Goal: Task Accomplishment & Management: Manage account settings

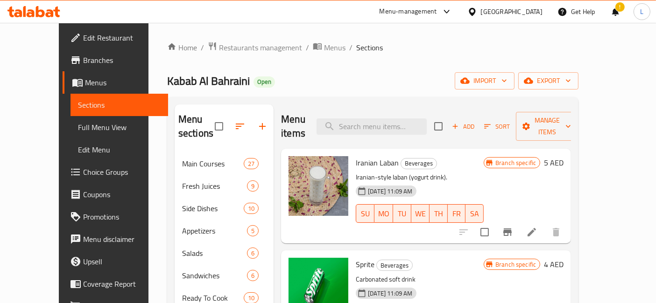
click at [32, 15] on icon at bounding box center [31, 13] width 8 height 8
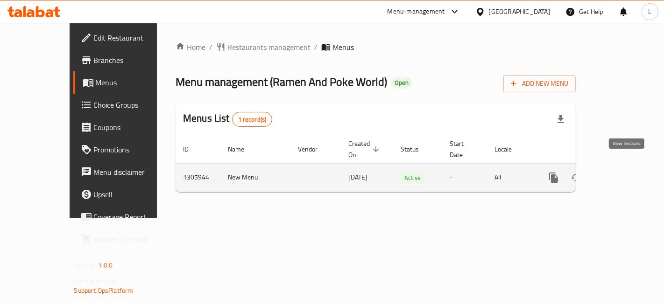
click at [625, 174] on icon "enhanced table" at bounding box center [621, 178] width 8 height 8
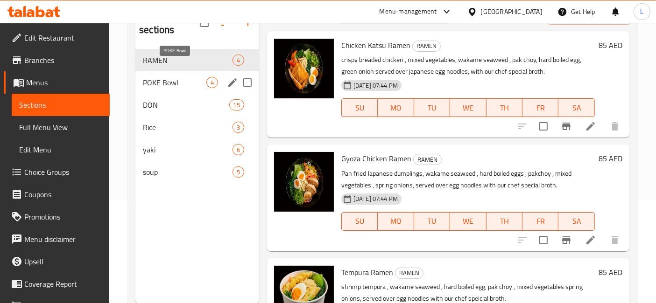
click at [163, 77] on span "POKE Bowl" at bounding box center [174, 82] width 63 height 11
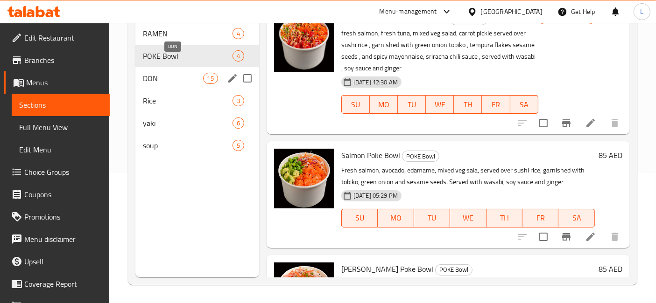
click at [178, 73] on span "DON" at bounding box center [173, 78] width 60 height 11
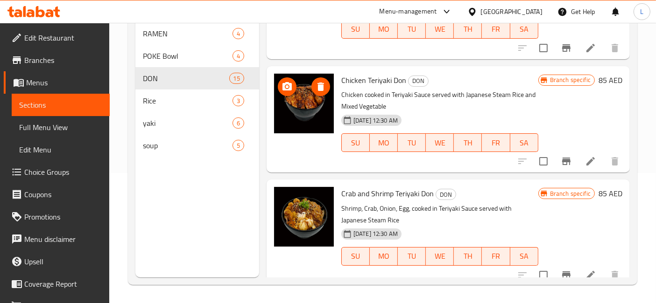
scroll to position [155, 0]
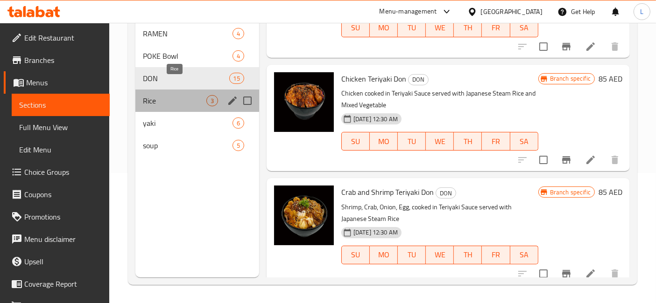
click at [165, 95] on span "Rice" at bounding box center [174, 100] width 63 height 11
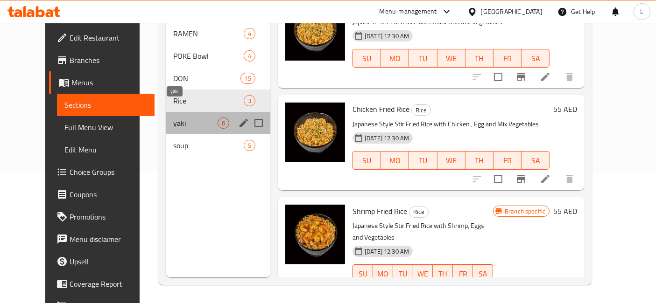
click at [173, 118] on span "yaki" at bounding box center [195, 123] width 44 height 11
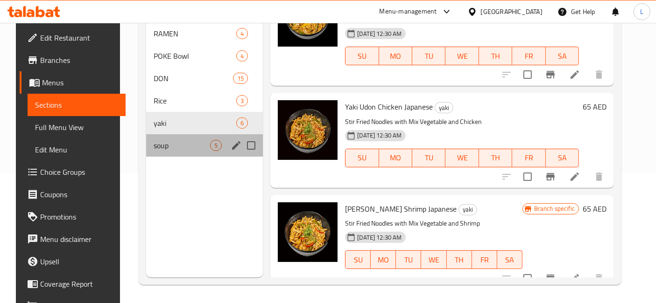
click at [157, 138] on div "soup 5" at bounding box center [204, 145] width 117 height 22
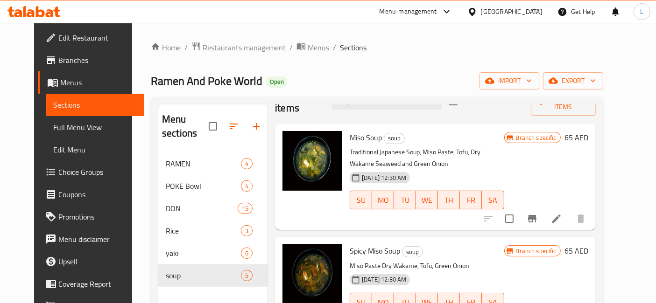
click at [40, 14] on icon at bounding box center [33, 11] width 53 height 11
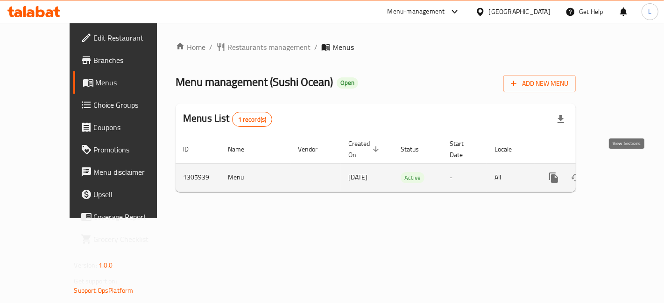
click at [623, 172] on icon "enhanced table" at bounding box center [620, 177] width 11 height 11
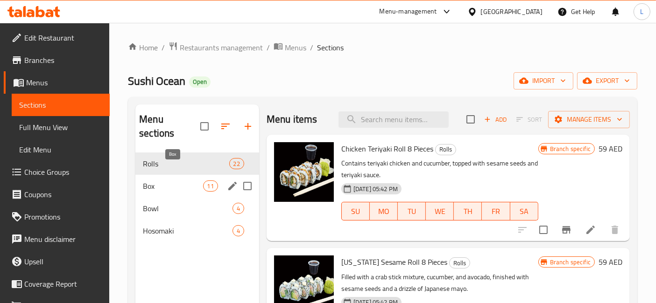
click at [186, 181] on span "Box" at bounding box center [173, 186] width 60 height 11
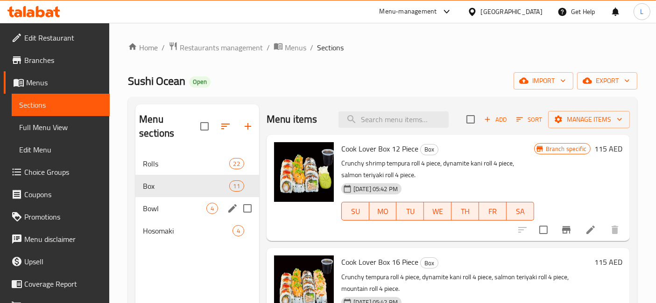
click at [183, 197] on div "Bowl 4" at bounding box center [197, 208] width 124 height 22
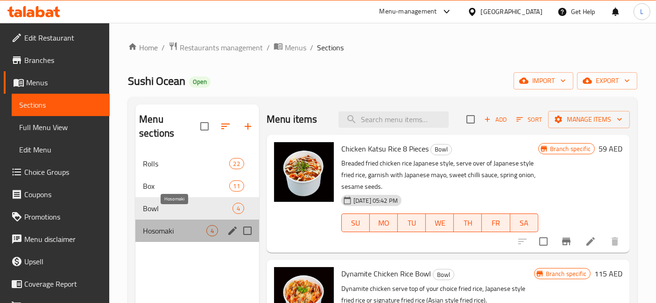
click at [181, 225] on span "Hosomaki" at bounding box center [174, 230] width 63 height 11
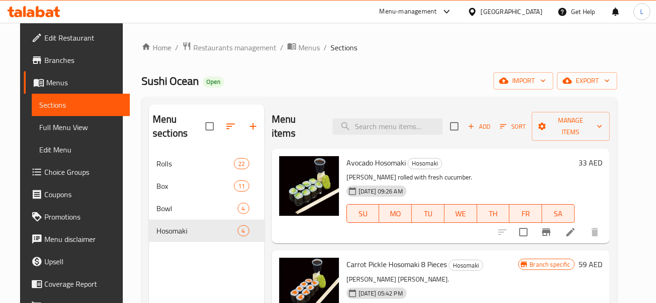
click at [40, 10] on icon at bounding box center [40, 11] width 9 height 11
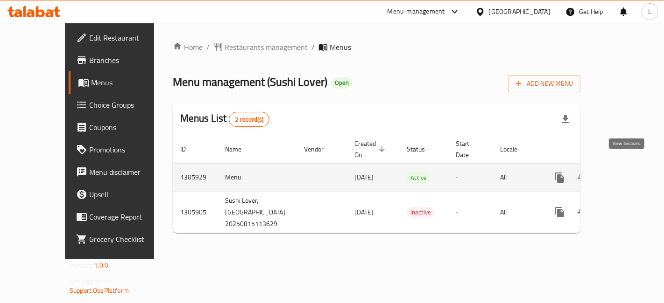
click at [628, 172] on icon "enhanced table" at bounding box center [626, 177] width 11 height 11
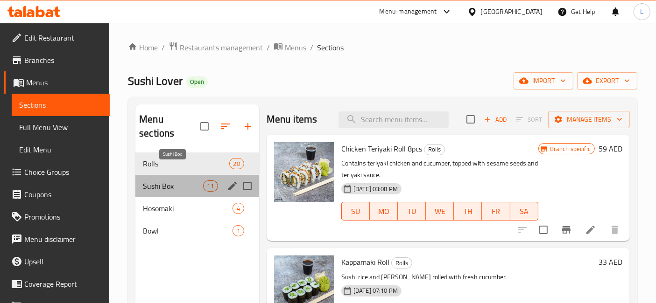
click at [166, 181] on span "Sushi Box" at bounding box center [173, 186] width 60 height 11
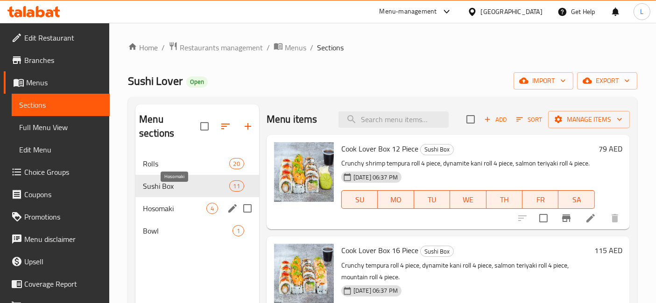
click at [172, 203] on span "Hosomaki" at bounding box center [174, 208] width 63 height 11
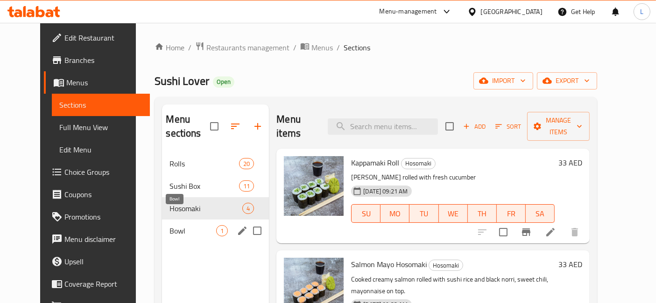
click at [172, 225] on span "Bowl" at bounding box center [192, 230] width 47 height 11
